Goal: Information Seeking & Learning: Learn about a topic

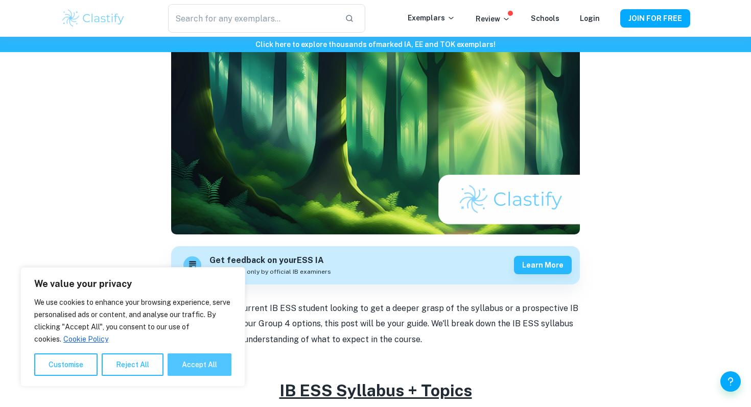
click at [209, 371] on button "Accept All" at bounding box center [200, 364] width 64 height 22
checkbox input "true"
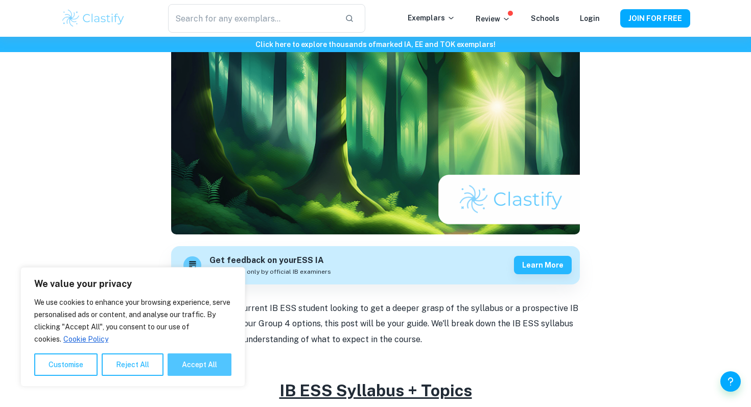
checkbox input "true"
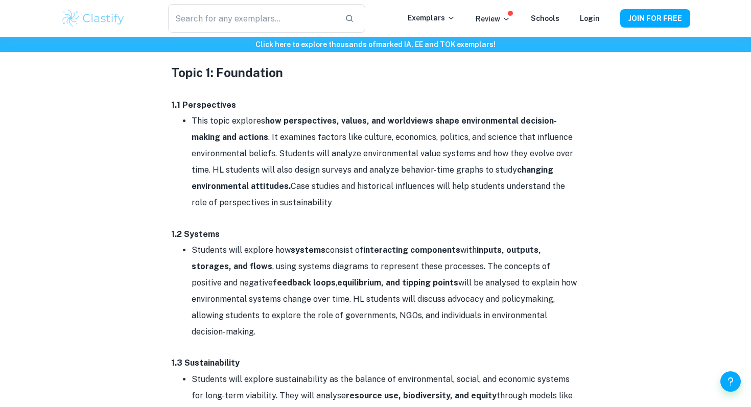
scroll to position [517, 0]
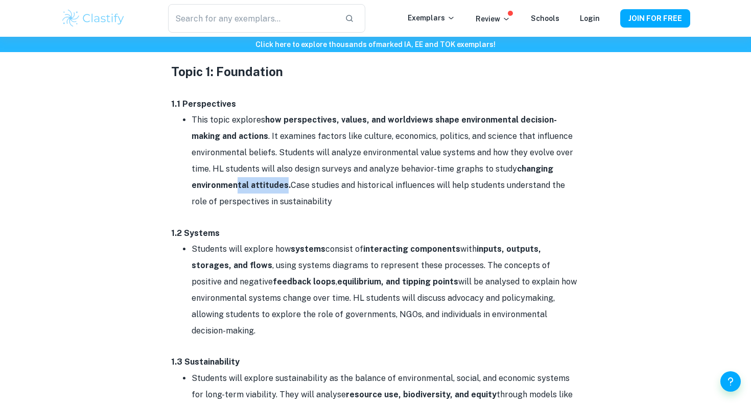
drag, startPoint x: 283, startPoint y: 188, endPoint x: 222, endPoint y: 184, distance: 61.9
click at [224, 184] on strong "changing environmental attitudes." at bounding box center [373, 177] width 362 height 26
click at [227, 185] on strong "changing environmental attitudes." at bounding box center [373, 177] width 362 height 26
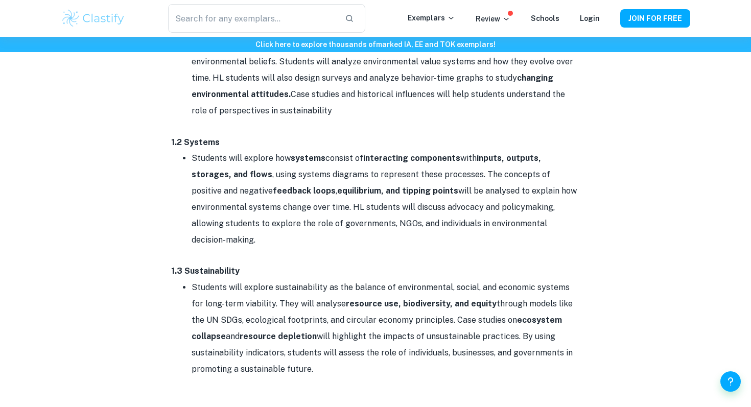
scroll to position [0, 0]
